Goal: Use online tool/utility: Utilize a website feature to perform a specific function

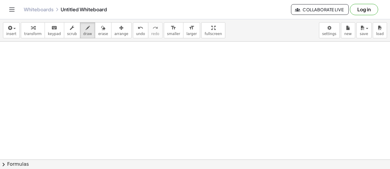
scroll to position [2490, 0]
drag, startPoint x: 21, startPoint y: 57, endPoint x: 26, endPoint y: 59, distance: 5.2
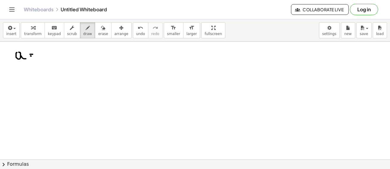
drag, startPoint x: 31, startPoint y: 56, endPoint x: 35, endPoint y: 56, distance: 4.3
drag, startPoint x: 38, startPoint y: 51, endPoint x: 36, endPoint y: 60, distance: 8.5
drag, startPoint x: 19, startPoint y: 66, endPoint x: 20, endPoint y: 79, distance: 12.2
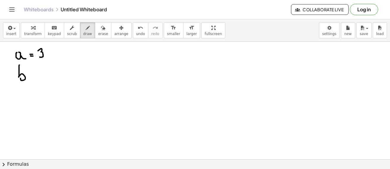
drag, startPoint x: 28, startPoint y: 72, endPoint x: 32, endPoint y: 72, distance: 4.2
drag, startPoint x: 38, startPoint y: 69, endPoint x: 41, endPoint y: 70, distance: 3.3
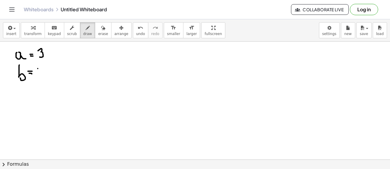
drag, startPoint x: 45, startPoint y: 68, endPoint x: 46, endPoint y: 76, distance: 7.2
drag, startPoint x: 57, startPoint y: 71, endPoint x: 64, endPoint y: 78, distance: 10.1
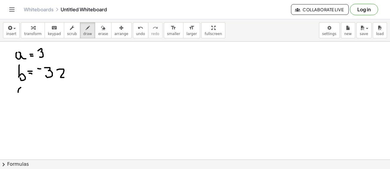
drag, startPoint x: 21, startPoint y: 88, endPoint x: 28, endPoint y: 95, distance: 10.1
drag, startPoint x: 40, startPoint y: 90, endPoint x: 40, endPoint y: 93, distance: 3.0
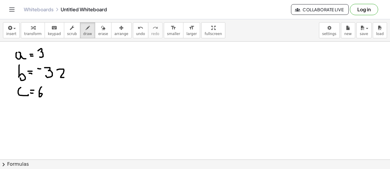
drag, startPoint x: 46, startPoint y: 90, endPoint x: 46, endPoint y: 99, distance: 8.9
drag, startPoint x: 129, startPoint y: 58, endPoint x: 145, endPoint y: 58, distance: 15.8
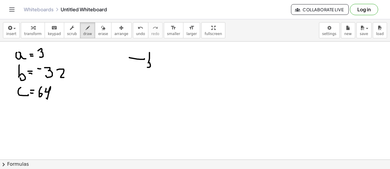
drag, startPoint x: 149, startPoint y: 73, endPoint x: 172, endPoint y: 78, distance: 23.6
click at [98, 32] on span "erase" at bounding box center [103, 34] width 10 height 4
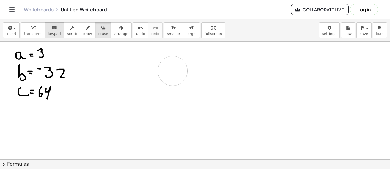
drag, startPoint x: 125, startPoint y: 58, endPoint x: 56, endPoint y: 32, distance: 73.8
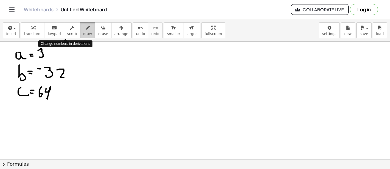
click at [80, 33] on button "draw" at bounding box center [87, 30] width 15 height 16
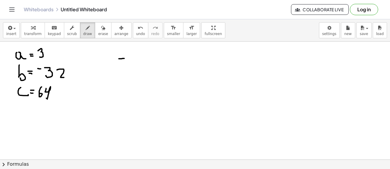
drag, startPoint x: 119, startPoint y: 59, endPoint x: 128, endPoint y: 54, distance: 11.2
drag, startPoint x: 131, startPoint y: 56, endPoint x: 132, endPoint y: 65, distance: 8.8
drag, startPoint x: 132, startPoint y: 71, endPoint x: 128, endPoint y: 76, distance: 6.4
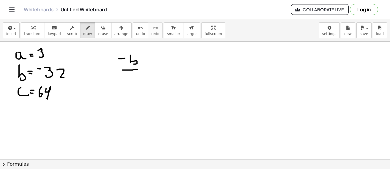
drag, startPoint x: 126, startPoint y: 77, endPoint x: 135, endPoint y: 82, distance: 10.9
drag, startPoint x: 143, startPoint y: 83, endPoint x: 147, endPoint y: 83, distance: 3.6
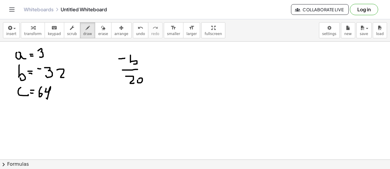
drag, startPoint x: 156, startPoint y: 70, endPoint x: 159, endPoint y: 71, distance: 3.3
drag, startPoint x: 180, startPoint y: 59, endPoint x: 185, endPoint y: 68, distance: 10.6
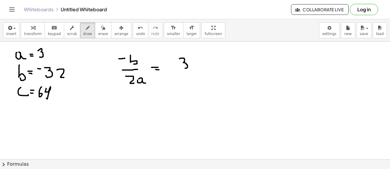
drag, startPoint x: 194, startPoint y: 61, endPoint x: 205, endPoint y: 68, distance: 12.5
drag, startPoint x: 196, startPoint y: 77, endPoint x: 195, endPoint y: 86, distance: 8.6
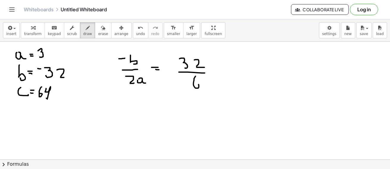
drag, startPoint x: 210, startPoint y: 72, endPoint x: 214, endPoint y: 72, distance: 3.9
drag, startPoint x: 212, startPoint y: 75, endPoint x: 215, endPoint y: 75, distance: 3.6
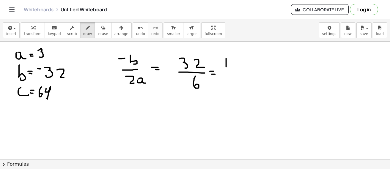
drag, startPoint x: 226, startPoint y: 59, endPoint x: 226, endPoint y: 68, distance: 8.3
drag, startPoint x: 235, startPoint y: 58, endPoint x: 234, endPoint y: 68, distance: 9.6
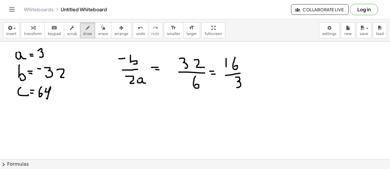
drag, startPoint x: 236, startPoint y: 78, endPoint x: 236, endPoint y: 88, distance: 10.4
drag, startPoint x: 286, startPoint y: 52, endPoint x: 284, endPoint y: 95, distance: 42.6
drag, startPoint x: 326, startPoint y: 99, endPoint x: 324, endPoint y: 92, distance: 7.0
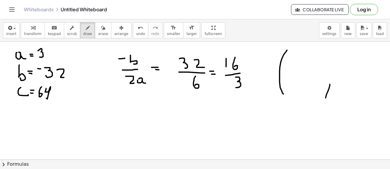
drag
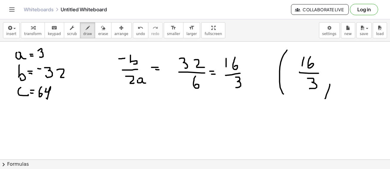
drag, startPoint x: 77, startPoint y: 116, endPoint x: 83, endPoint y: 121, distance: 7.8
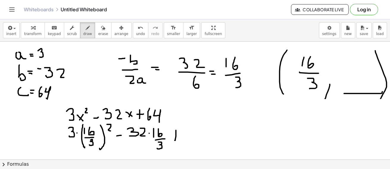
click at [98, 31] on button "erase" at bounding box center [103, 30] width 16 height 16
click at [86, 31] on icon "button" at bounding box center [88, 27] width 4 height 7
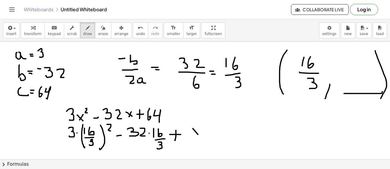
click at [98, 35] on span "erase" at bounding box center [103, 34] width 10 height 4
click at [83, 35] on span "draw" at bounding box center [87, 34] width 9 height 4
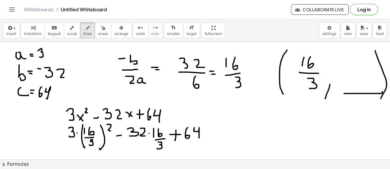
drag, startPoint x: 335, startPoint y: 65, endPoint x: 340, endPoint y: 66, distance: 4.5
drag, startPoint x: 347, startPoint y: 63, endPoint x: 355, endPoint y: 65, distance: 7.9
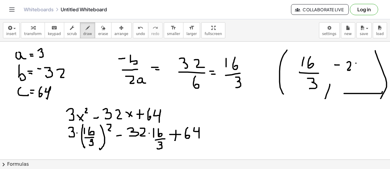
drag, startPoint x: 356, startPoint y: 64, endPoint x: 355, endPoint y: 70, distance: 5.7
drag, startPoint x: 358, startPoint y: 71, endPoint x: 357, endPoint y: 76, distance: 4.8
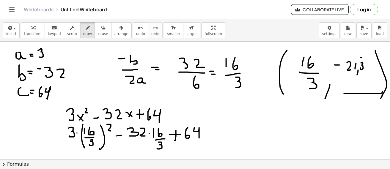
drag, startPoint x: 285, startPoint y: 105, endPoint x: 264, endPoint y: 134, distance: 35.6
drag, startPoint x: 247, startPoint y: 123, endPoint x: 311, endPoint y: 125, distance: 64.0
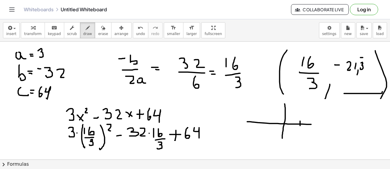
drag, startPoint x: 300, startPoint y: 122, endPoint x: 305, endPoint y: 114, distance: 9.7
drag, startPoint x: 274, startPoint y: 94, endPoint x: 317, endPoint y: 102, distance: 43.6
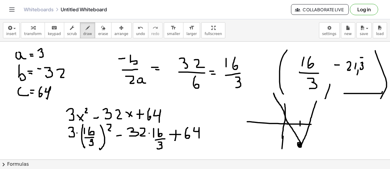
drag, startPoint x: 311, startPoint y: 124, endPoint x: 324, endPoint y: 125, distance: 12.8
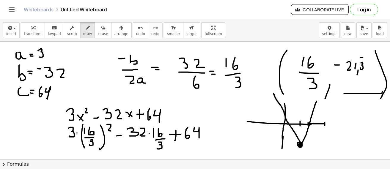
drag, startPoint x: 325, startPoint y: 122, endPoint x: 323, endPoint y: 128, distance: 6.3
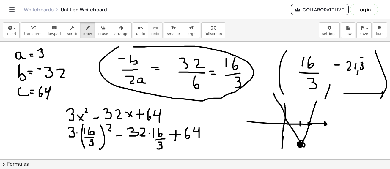
drag, startPoint x: 119, startPoint y: 47, endPoint x: 122, endPoint y: 48, distance: 3.3
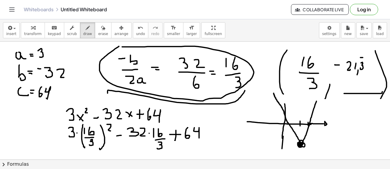
drag, startPoint x: 245, startPoint y: 91, endPoint x: 108, endPoint y: 94, distance: 137.4
drag, startPoint x: 103, startPoint y: 96, endPoint x: 110, endPoint y: 96, distance: 6.9
drag, startPoint x: 105, startPoint y: 99, endPoint x: 110, endPoint y: 95, distance: 6.0
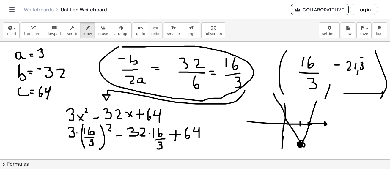
drag, startPoint x: 211, startPoint y: 134, endPoint x: 214, endPoint y: 135, distance: 3.1
drag, startPoint x: 212, startPoint y: 138, endPoint x: 217, endPoint y: 139, distance: 5.1
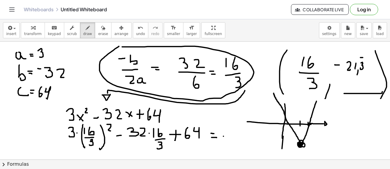
drag, startPoint x: 231, startPoint y: 133, endPoint x: 236, endPoint y: 139, distance: 7.7
drag, startPoint x: 238, startPoint y: 133, endPoint x: 238, endPoint y: 140, distance: 6.5
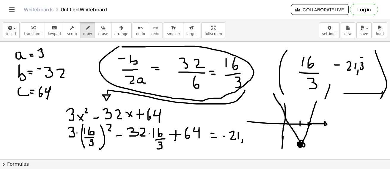
drag, startPoint x: 245, startPoint y: 133, endPoint x: 245, endPoint y: 137, distance: 3.6
drag, startPoint x: 244, startPoint y: 129, endPoint x: 247, endPoint y: 128, distance: 4.1
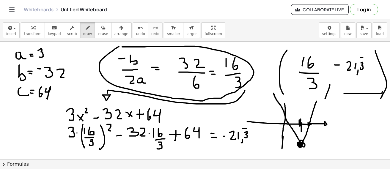
drag, startPoint x: 299, startPoint y: 121, endPoint x: 302, endPoint y: 131, distance: 10.7
drag, startPoint x: 284, startPoint y: 144, endPoint x: 295, endPoint y: 144, distance: 11.0
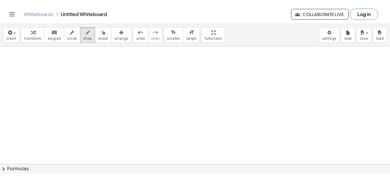
scroll to position [2609, 0]
